Goal: Information Seeking & Learning: Learn about a topic

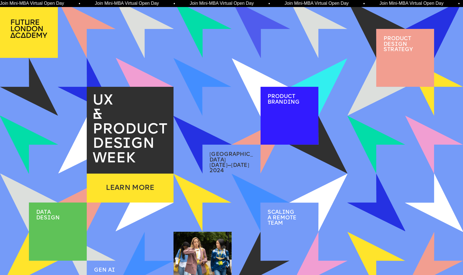
click at [205, 193] on img at bounding box center [203, 203] width 58 height 58
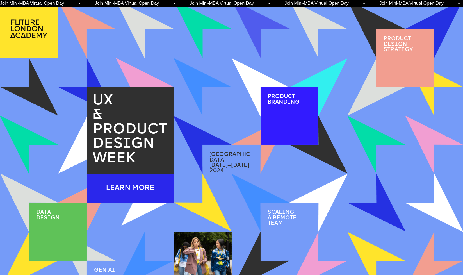
click at [125, 179] on div "LEARN MORE" at bounding box center [130, 188] width 87 height 29
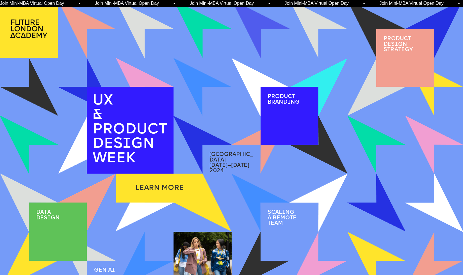
click at [136, 122] on p "&" at bounding box center [133, 115] width 81 height 15
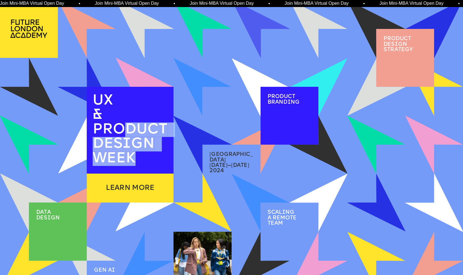
drag, startPoint x: 119, startPoint y: 126, endPoint x: 149, endPoint y: 163, distance: 47.5
click at [149, 163] on p "PRODUCT DES I GN WEEK" at bounding box center [133, 144] width 81 height 44
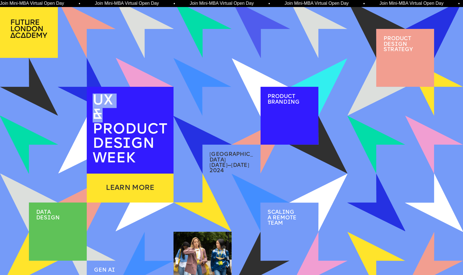
drag, startPoint x: 94, startPoint y: 99, endPoint x: 99, endPoint y: 114, distance: 15.2
click at [99, 114] on div "UX & PRODUCT DES I GN WEEK" at bounding box center [133, 130] width 81 height 72
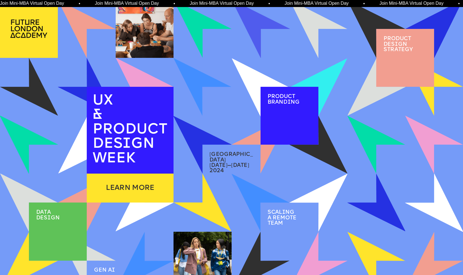
click at [144, 40] on div "2 / 2" at bounding box center [144, 44] width 47 height 18
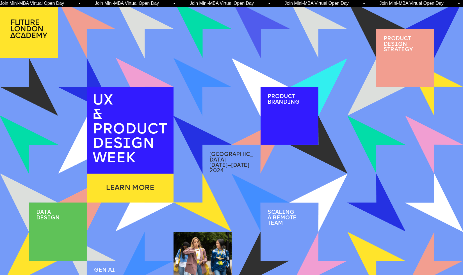
click at [119, 28] on div at bounding box center [145, 29] width 58 height 58
click at [87, 15] on img at bounding box center [87, 29] width 58 height 58
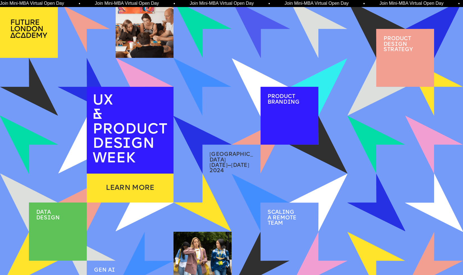
click at [129, 18] on div at bounding box center [145, 29] width 58 height 58
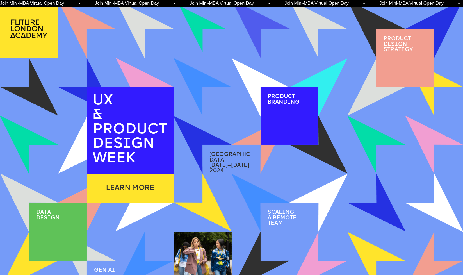
click at [196, 18] on img at bounding box center [202, 29] width 46 height 46
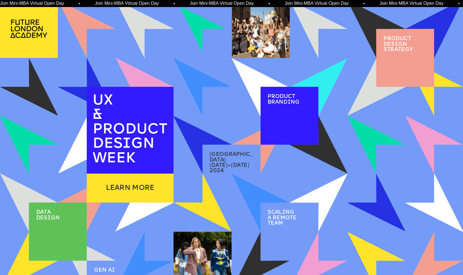
click at [238, 21] on div at bounding box center [261, 29] width 58 height 58
click at [309, 17] on img at bounding box center [319, 29] width 58 height 58
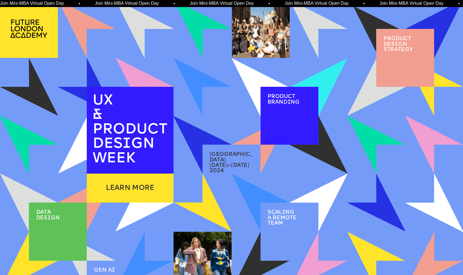
click at [365, 25] on img at bounding box center [376, 29] width 46 height 46
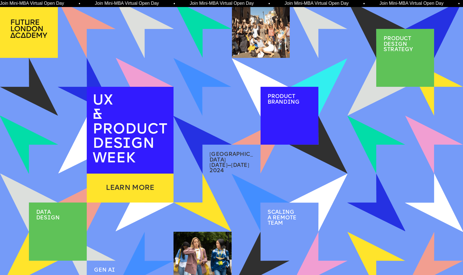
click at [419, 133] on img at bounding box center [434, 145] width 58 height 58
click at [377, 133] on img at bounding box center [376, 145] width 46 height 46
